Goal: Information Seeking & Learning: Find specific fact

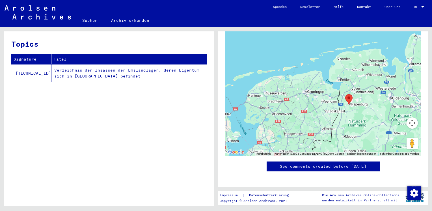
scroll to position [323, 0]
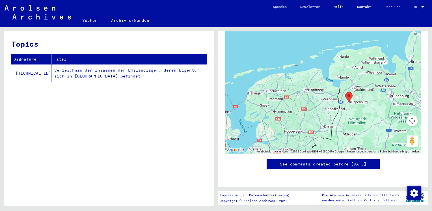
click at [363, 126] on div at bounding box center [322, 82] width 195 height 141
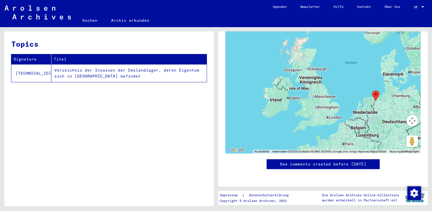
click at [177, 70] on td "Verzeichnis der Insassen der Emslandlager, deren Eigentum sich in [GEOGRAPHIC_D…" at bounding box center [128, 73] width 155 height 18
click at [68, 71] on td "Verzeichnis der Insassen der Emslandlager, deren Eigentum sich in [GEOGRAPHIC_D…" at bounding box center [128, 73] width 155 height 18
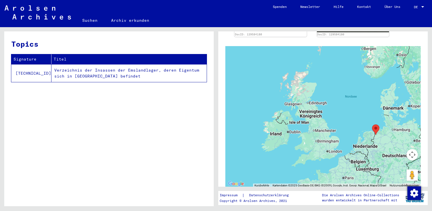
scroll to position [153, 0]
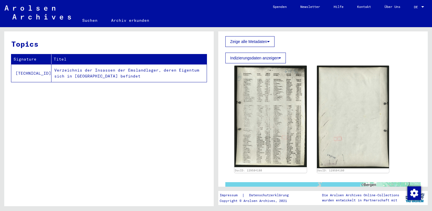
click at [269, 44] on button "Zeige alle Metadaten" at bounding box center [249, 41] width 49 height 11
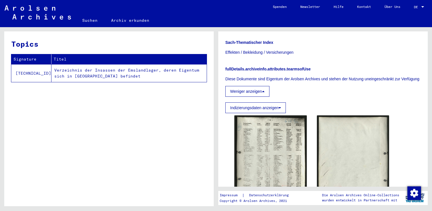
scroll to position [312, 0]
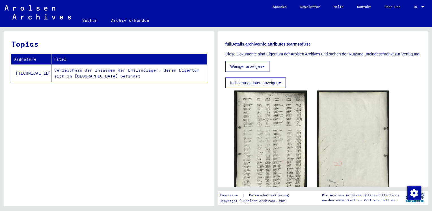
click at [280, 85] on icon at bounding box center [279, 83] width 3 height 4
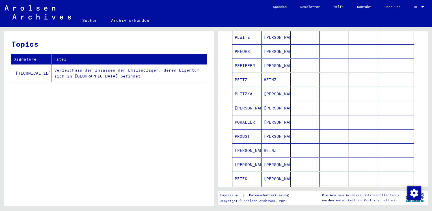
scroll to position [1566, 0]
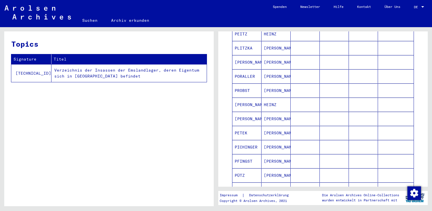
click at [248, 97] on mat-cell "[PERSON_NAME]" at bounding box center [246, 104] width 29 height 14
click at [249, 98] on mat-cell "[PERSON_NAME]" at bounding box center [246, 104] width 29 height 14
click at [268, 97] on mat-cell "HEINZ" at bounding box center [275, 104] width 29 height 14
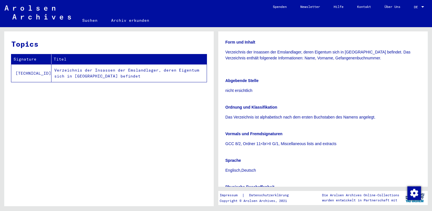
scroll to position [86, 0]
